Goal: Task Accomplishment & Management: Use online tool/utility

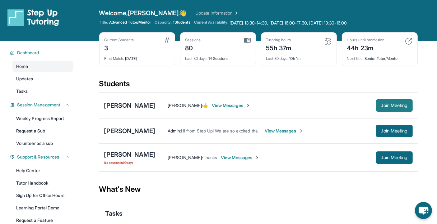
click at [390, 104] on span "Join Meeting" at bounding box center [394, 106] width 27 height 4
click at [131, 131] on div "[PERSON_NAME]" at bounding box center [129, 131] width 51 height 9
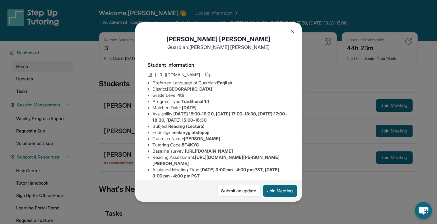
click at [352, 77] on div "[PERSON_NAME] Guardian: [PERSON_NAME] Student Information [URL][DOMAIN_NAME] Pr…" at bounding box center [218, 112] width 437 height 224
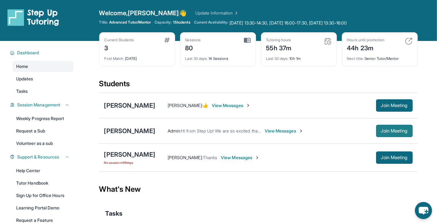
click at [385, 130] on span "Join Meeting" at bounding box center [394, 131] width 27 height 4
